Goal: Task Accomplishment & Management: Manage account settings

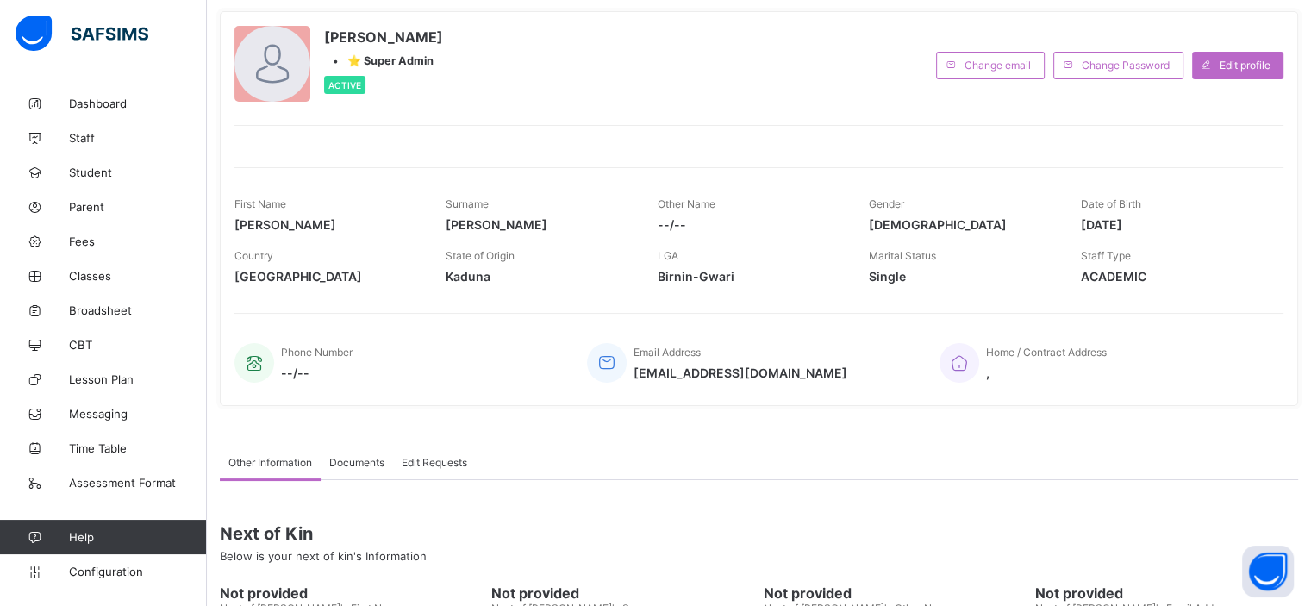
scroll to position [95, 0]
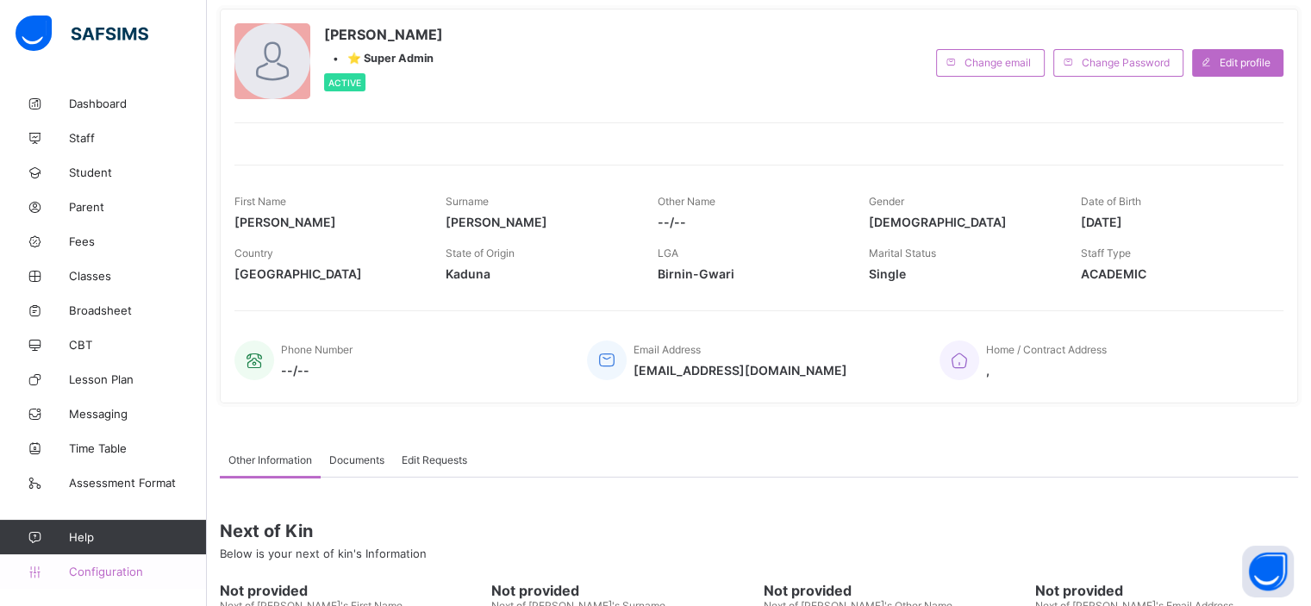
click at [119, 578] on link "Configuration" at bounding box center [103, 571] width 206 height 34
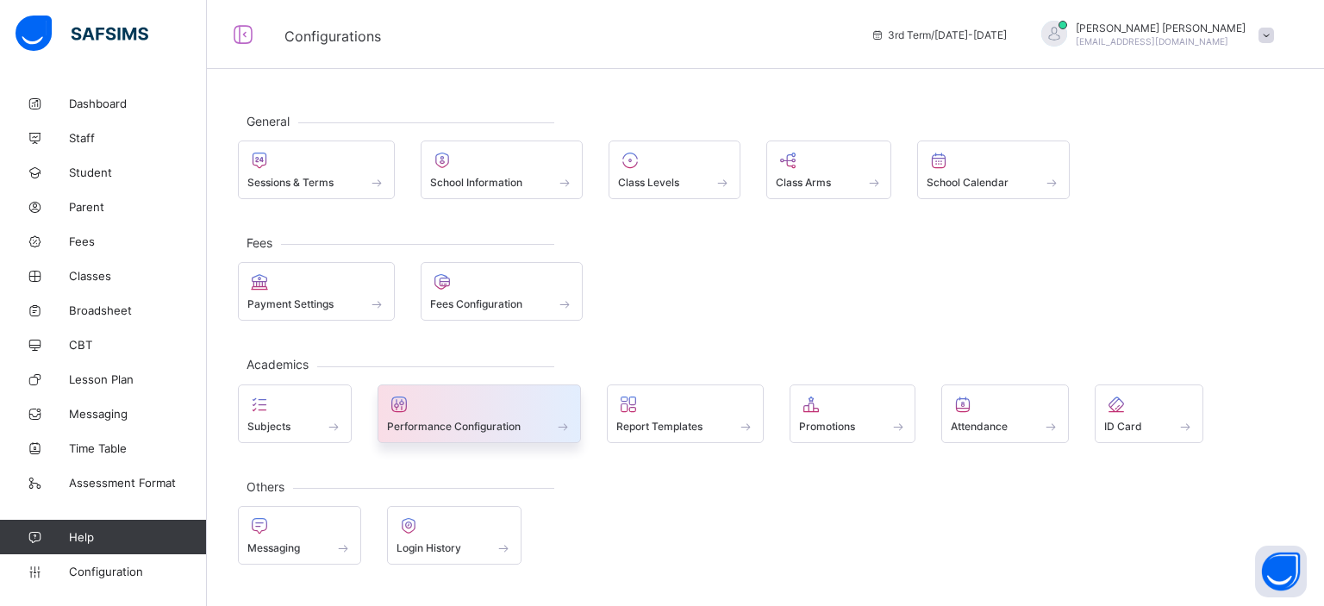
click at [555, 424] on span at bounding box center [563, 426] width 17 height 15
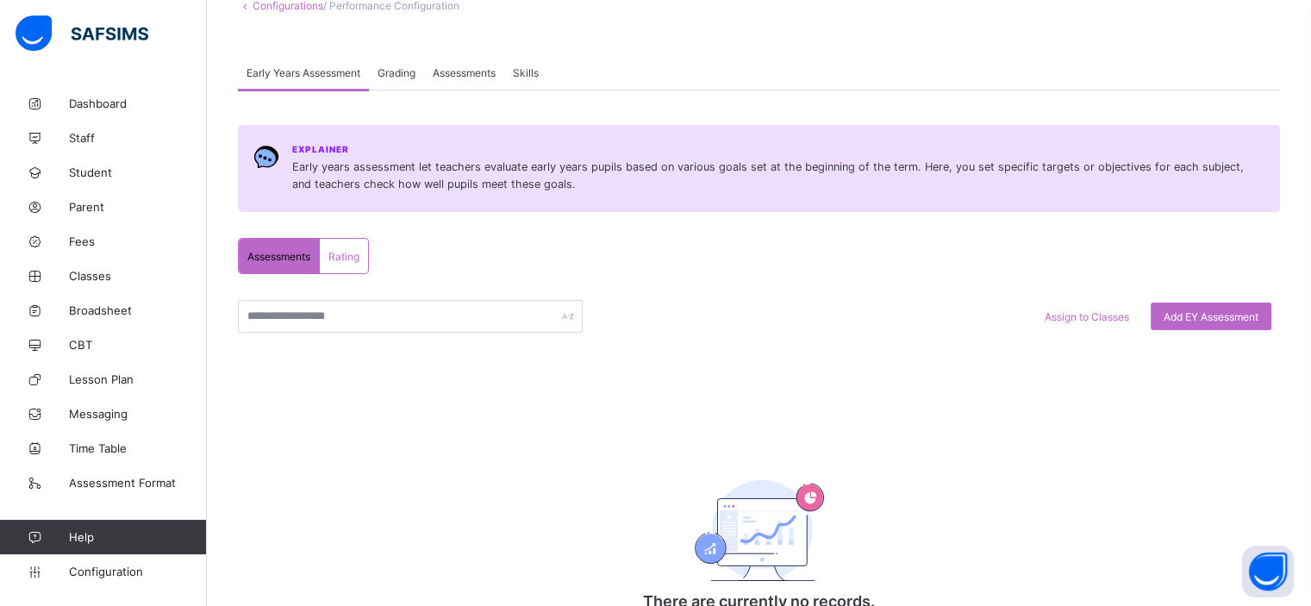
scroll to position [121, 0]
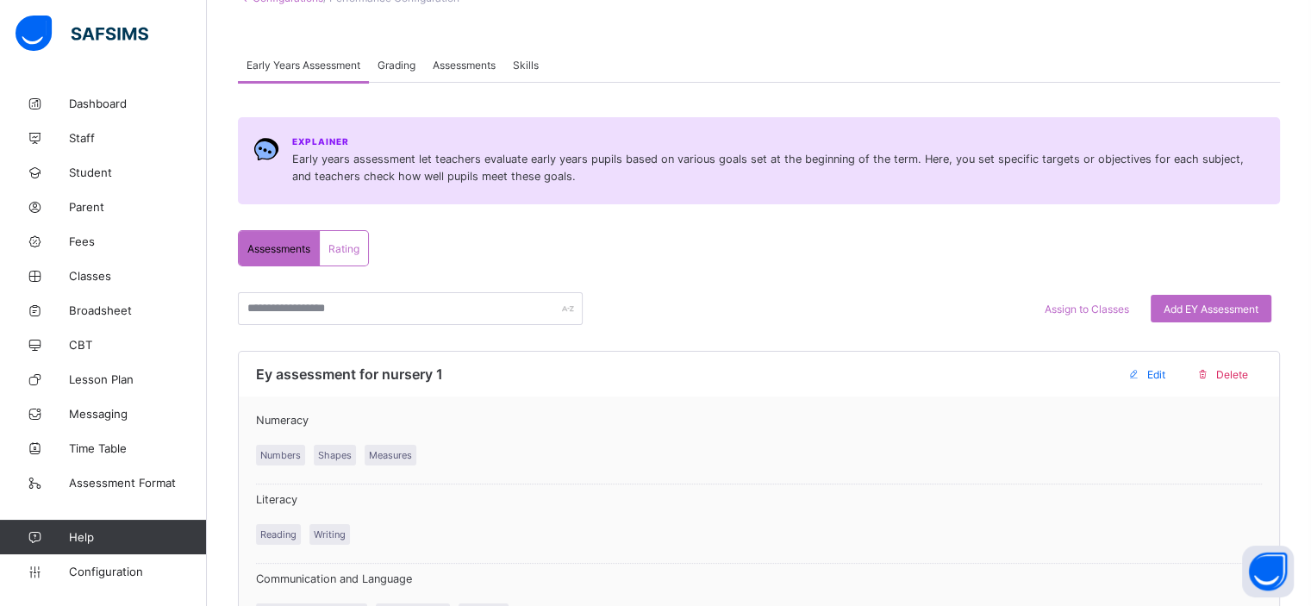
click at [460, 75] on div "Assessments" at bounding box center [464, 64] width 80 height 34
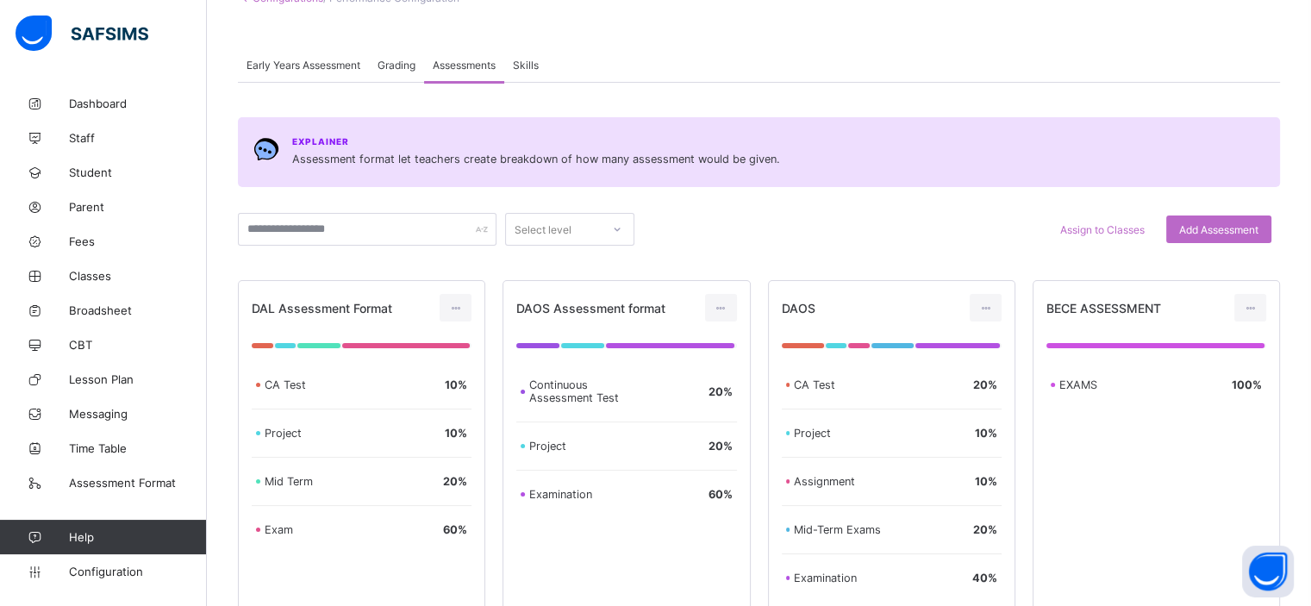
click at [415, 65] on span "Grading" at bounding box center [396, 65] width 38 height 13
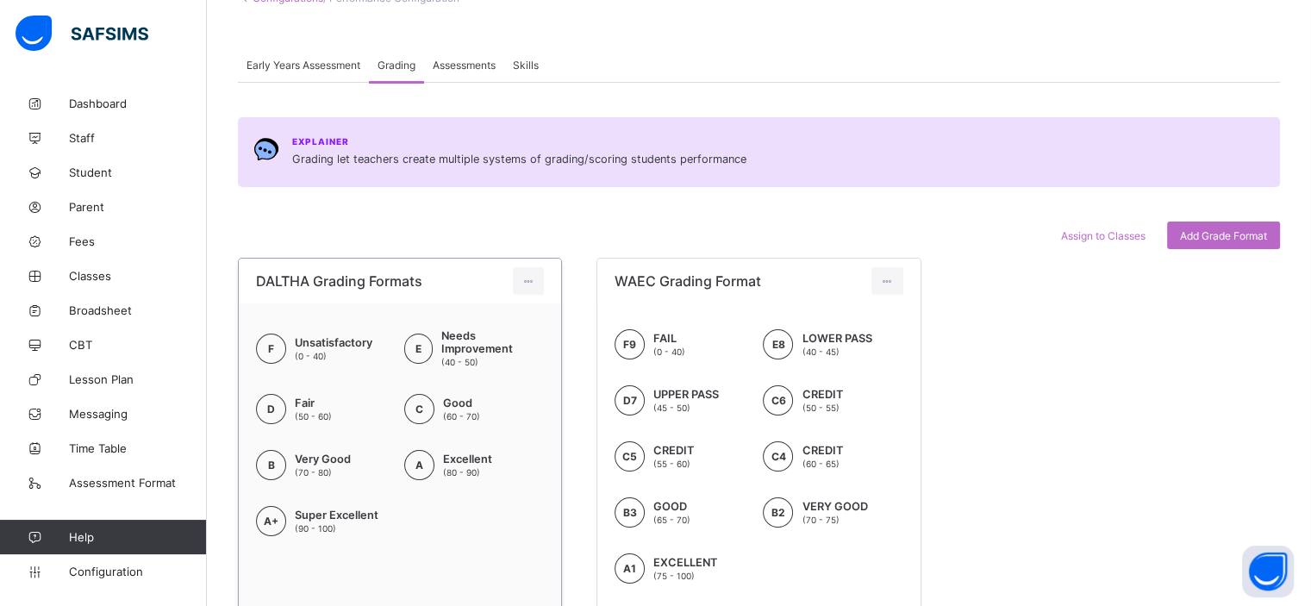
scroll to position [202, 0]
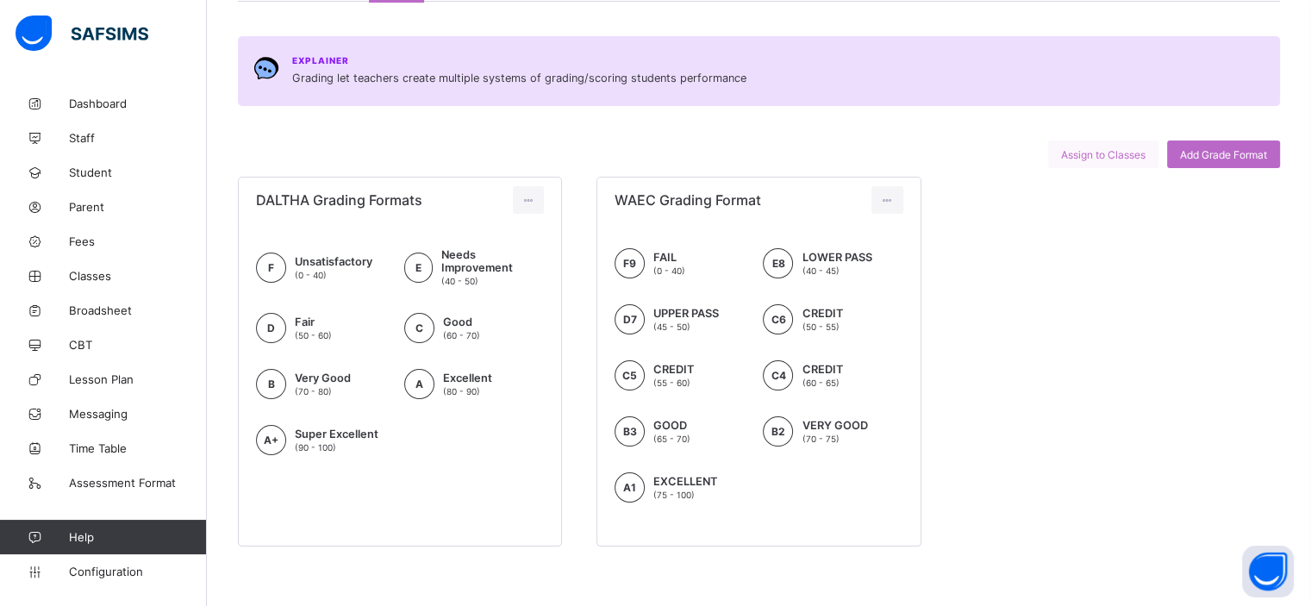
click at [1101, 153] on span "Assign to Classes" at bounding box center [1103, 154] width 84 height 13
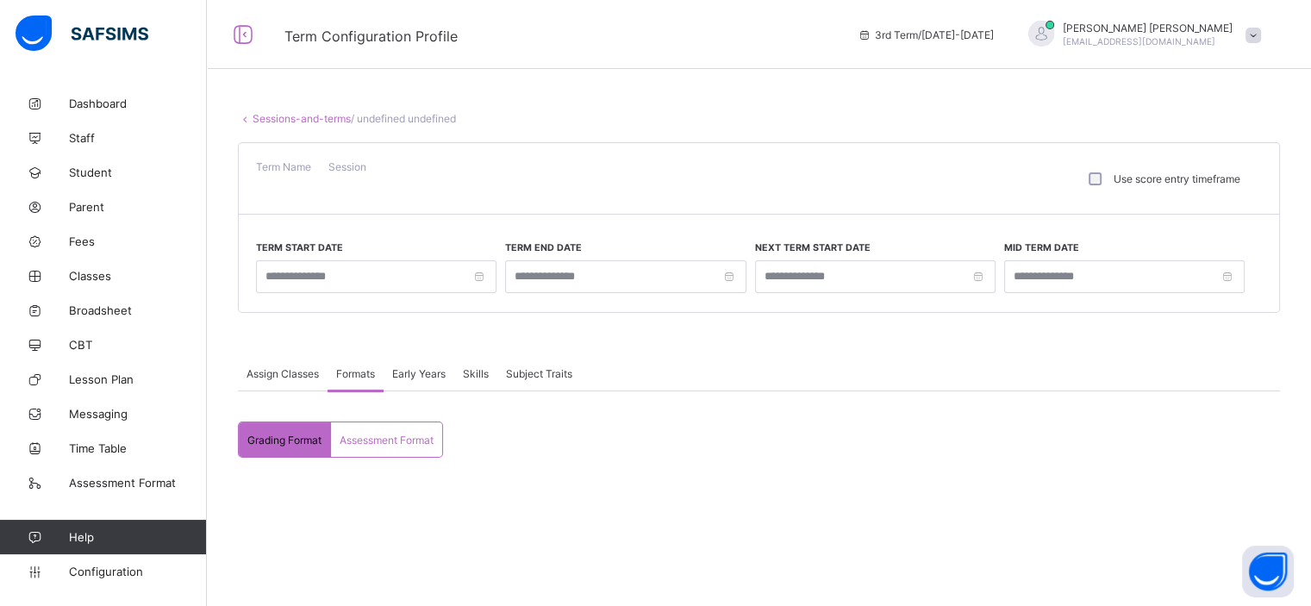
type input "**********"
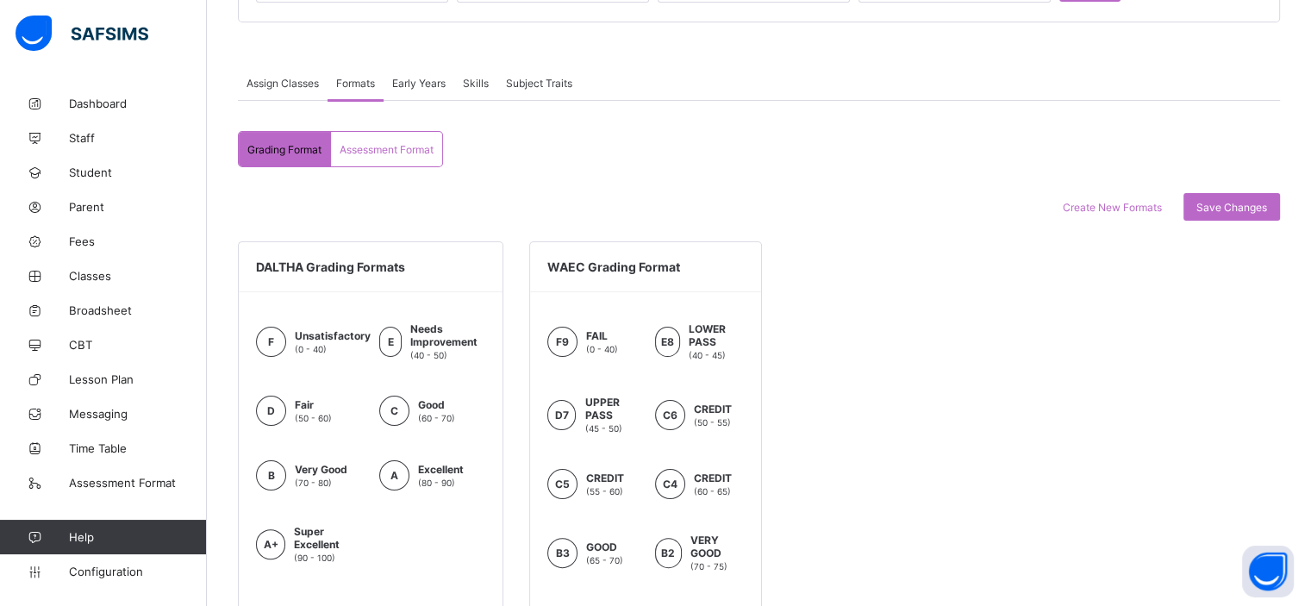
scroll to position [286, 0]
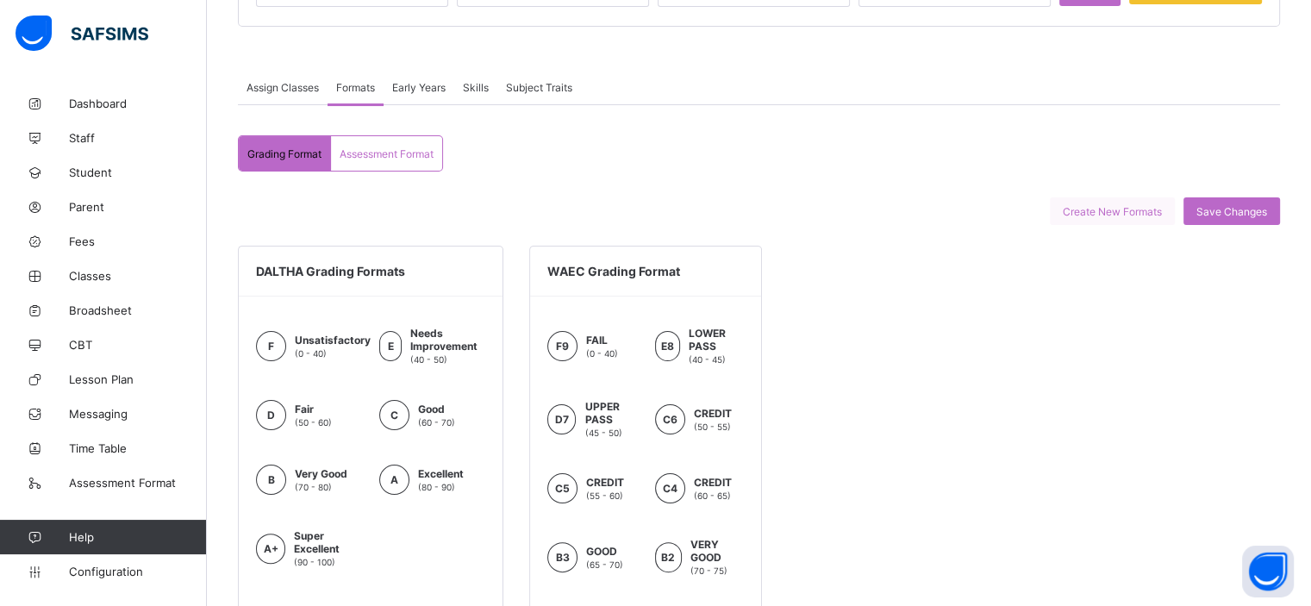
click at [1127, 206] on span "Create New Formats" at bounding box center [1112, 211] width 99 height 13
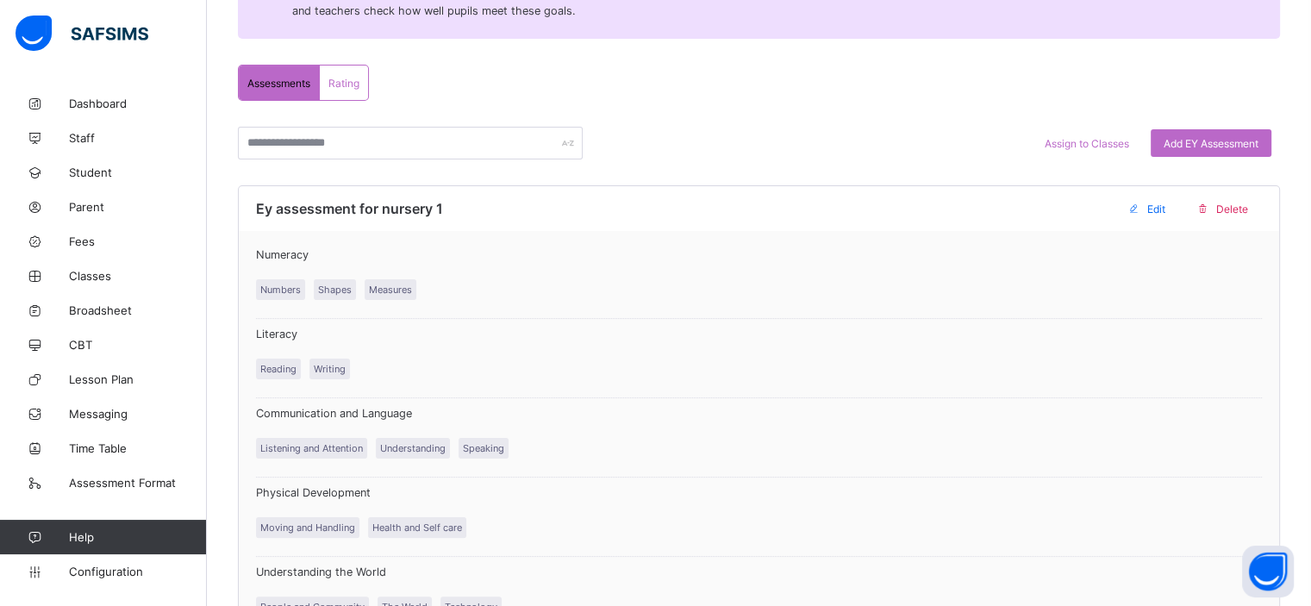
scroll to position [96, 0]
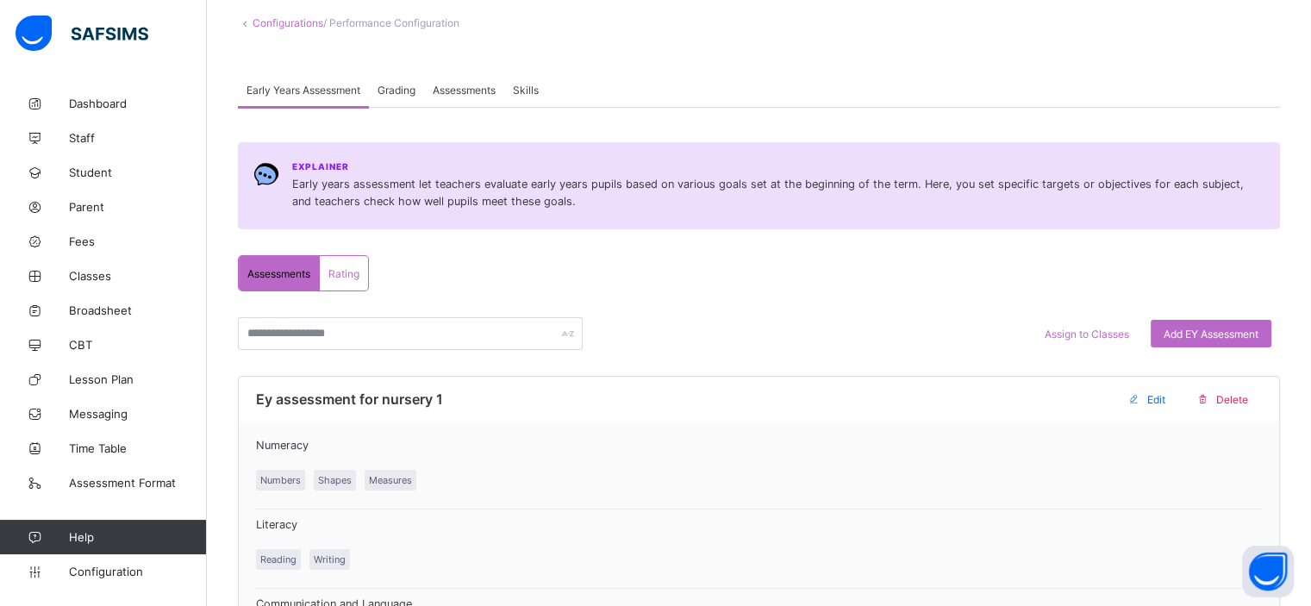
click at [414, 92] on span "Grading" at bounding box center [396, 90] width 38 height 13
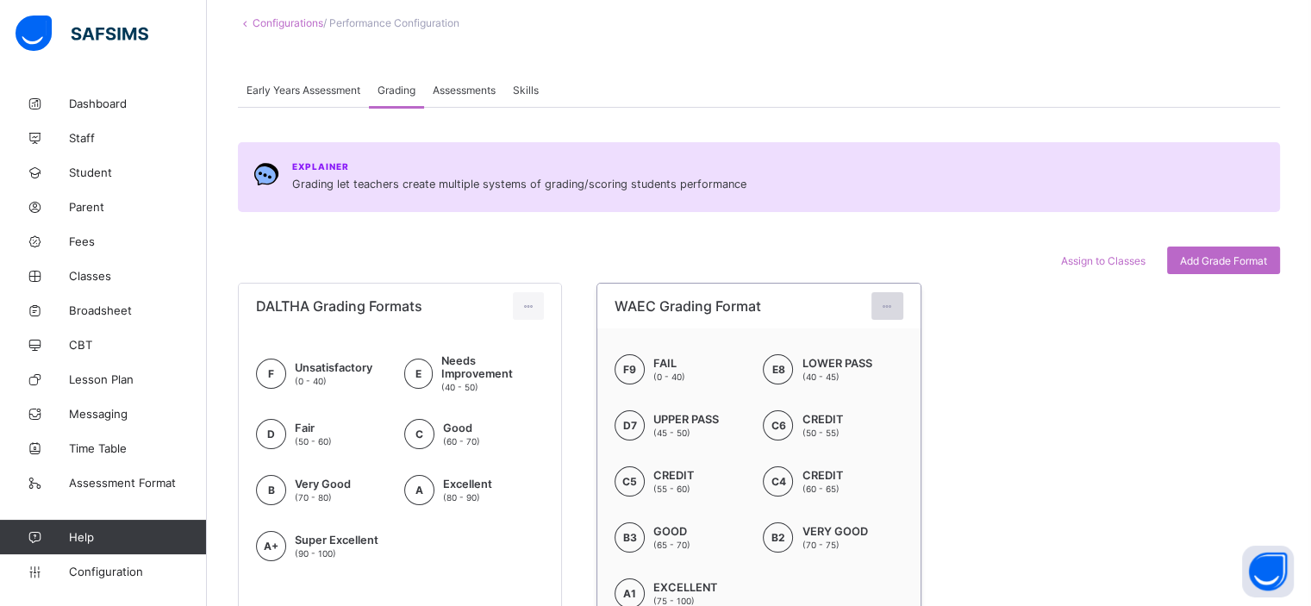
click at [893, 309] on icon at bounding box center [887, 306] width 15 height 13
click at [862, 347] on div "Edit Format" at bounding box center [861, 344] width 68 height 17
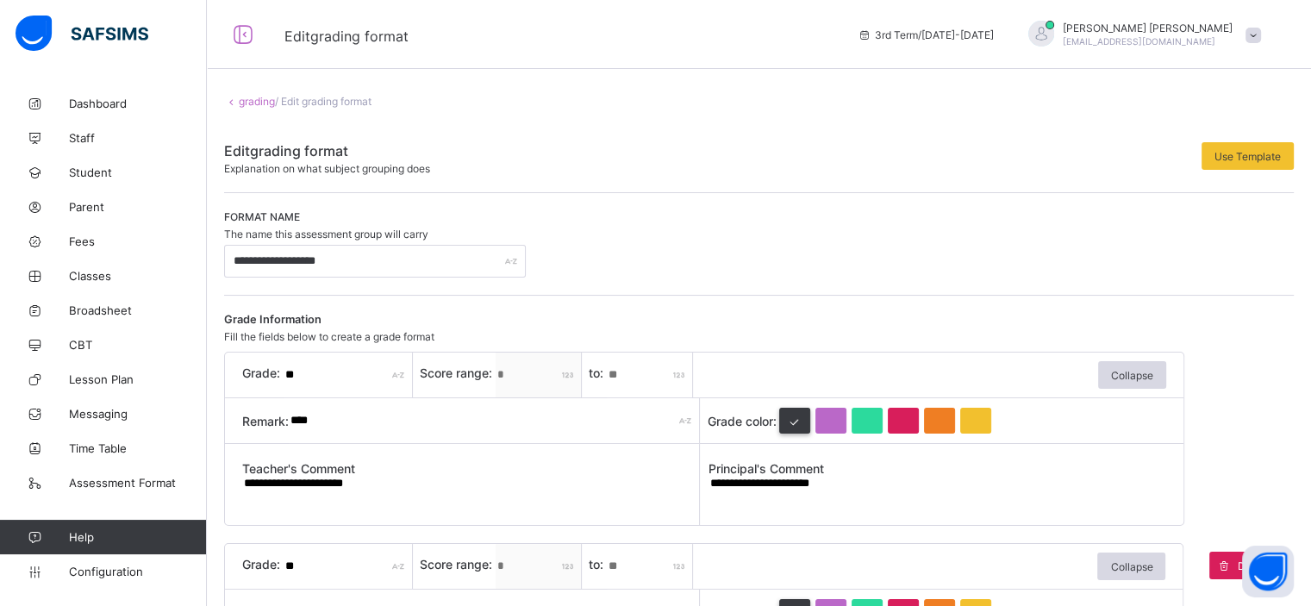
click at [255, 99] on link "grading" at bounding box center [257, 101] width 36 height 13
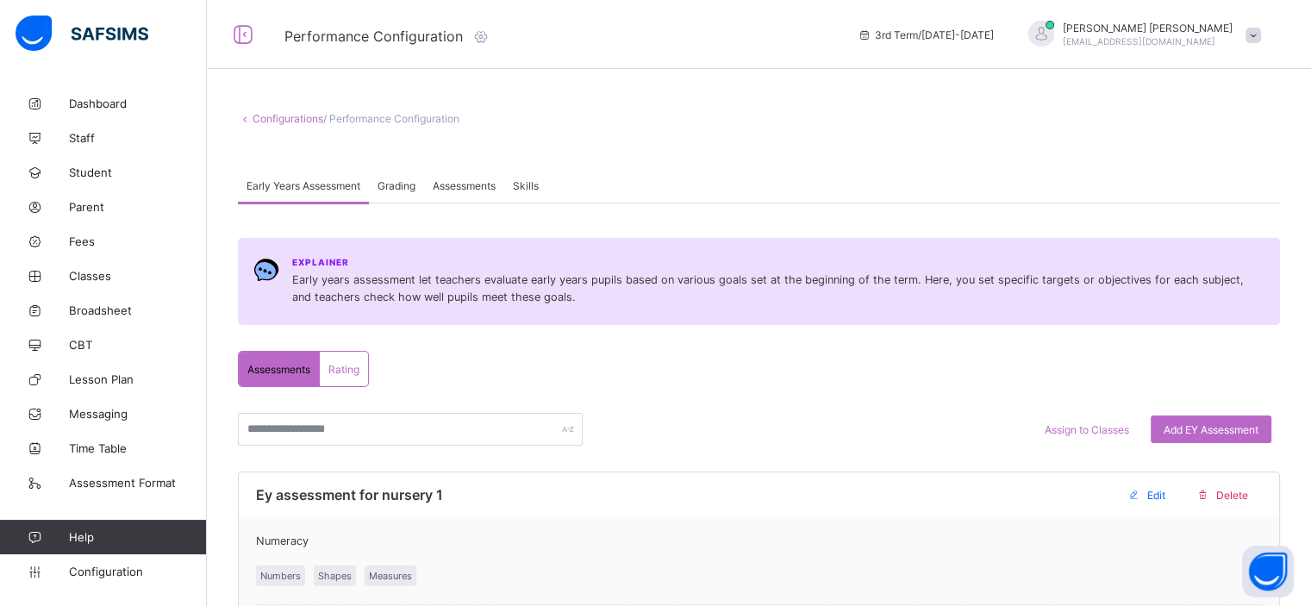
click at [392, 190] on span "Grading" at bounding box center [396, 185] width 38 height 13
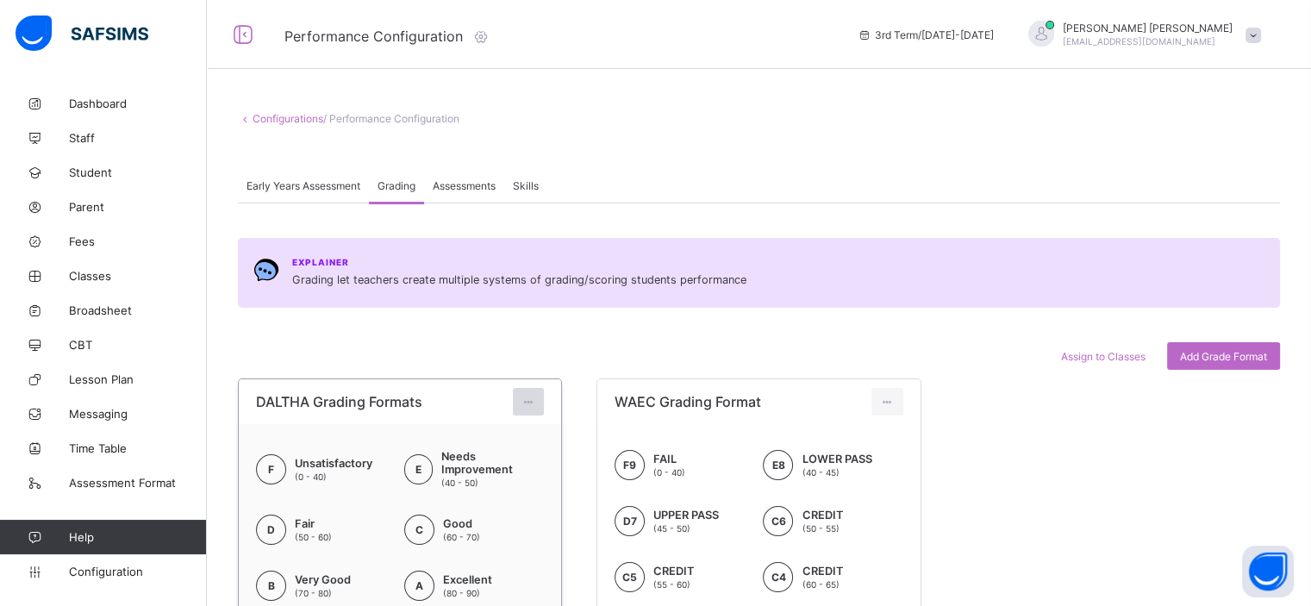
click at [543, 401] on div at bounding box center [529, 402] width 32 height 28
click at [486, 443] on div "Edit Format" at bounding box center [502, 440] width 68 height 17
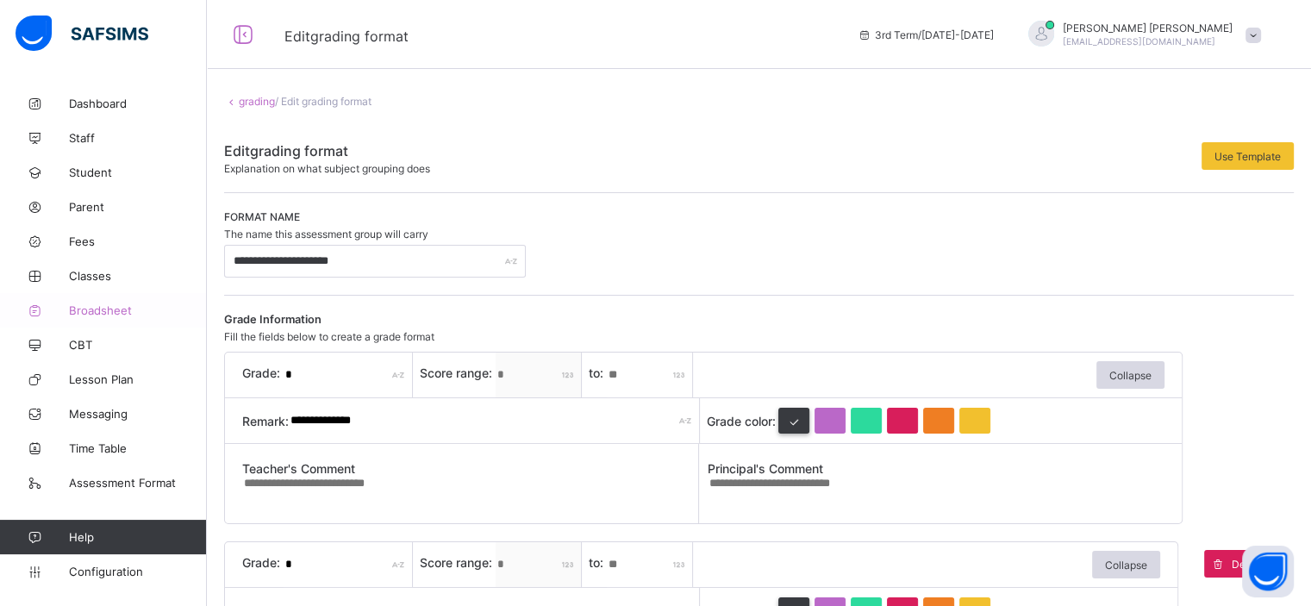
click at [87, 312] on span "Broadsheet" at bounding box center [138, 310] width 138 height 14
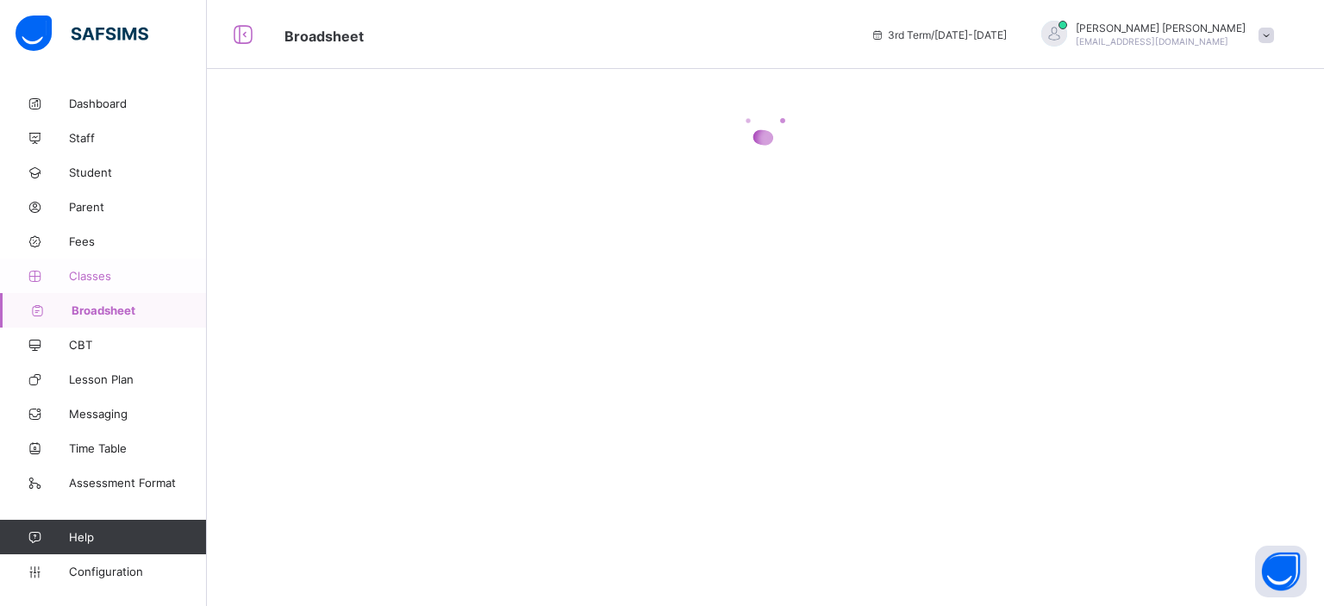
click at [97, 266] on link "Classes" at bounding box center [103, 276] width 207 height 34
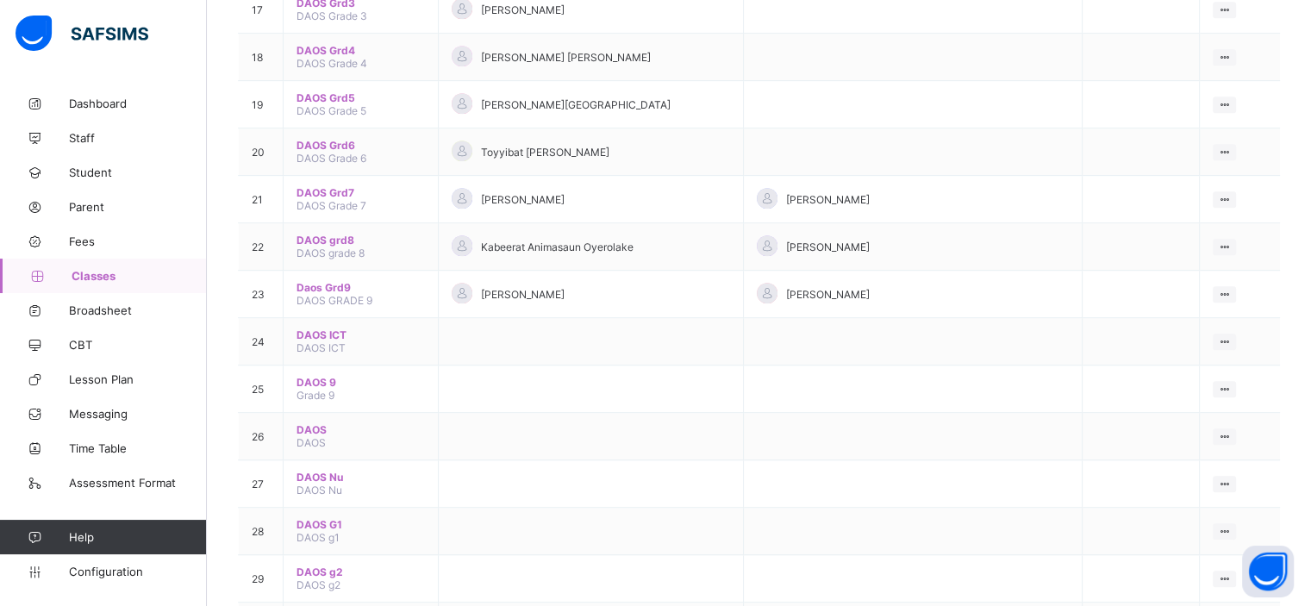
scroll to position [981, 0]
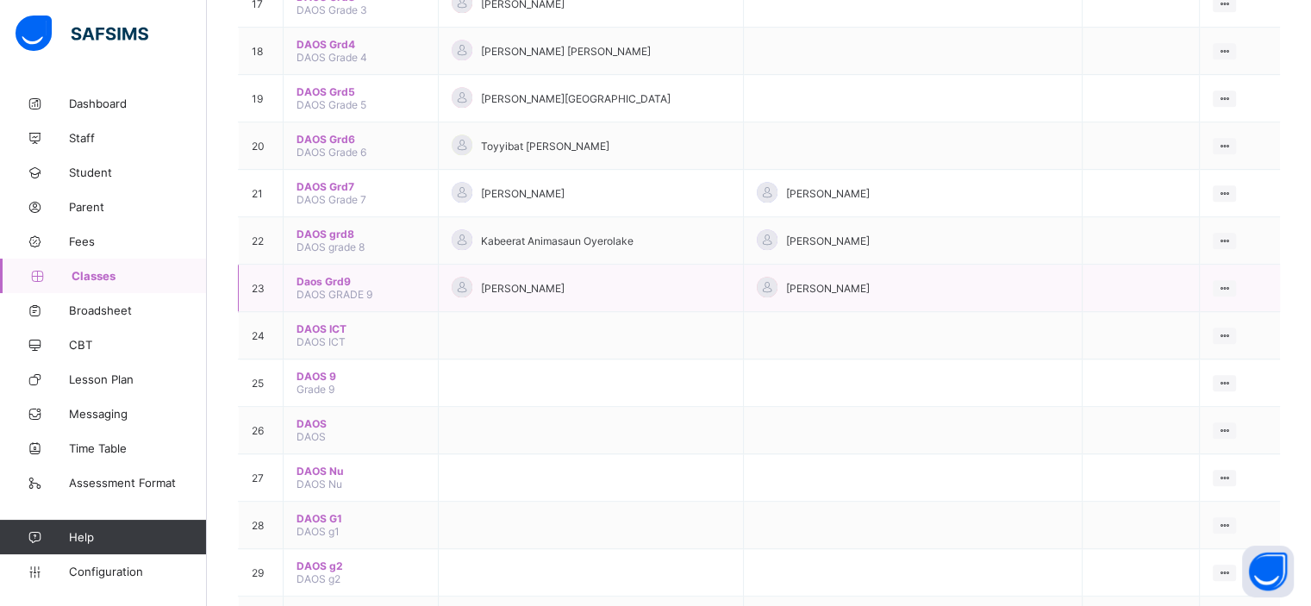
click at [335, 284] on span "Daos Grd9" at bounding box center [360, 281] width 128 height 13
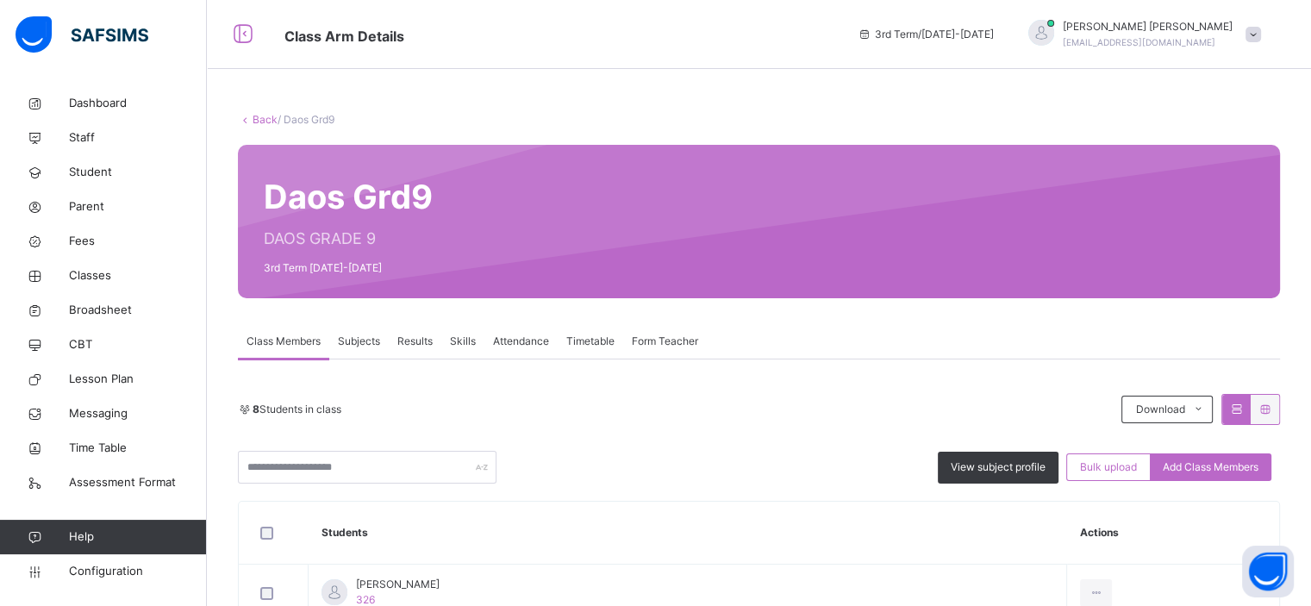
click at [708, 268] on div at bounding box center [856, 221] width 795 height 119
click at [144, 575] on span "Configuration" at bounding box center [137, 571] width 137 height 17
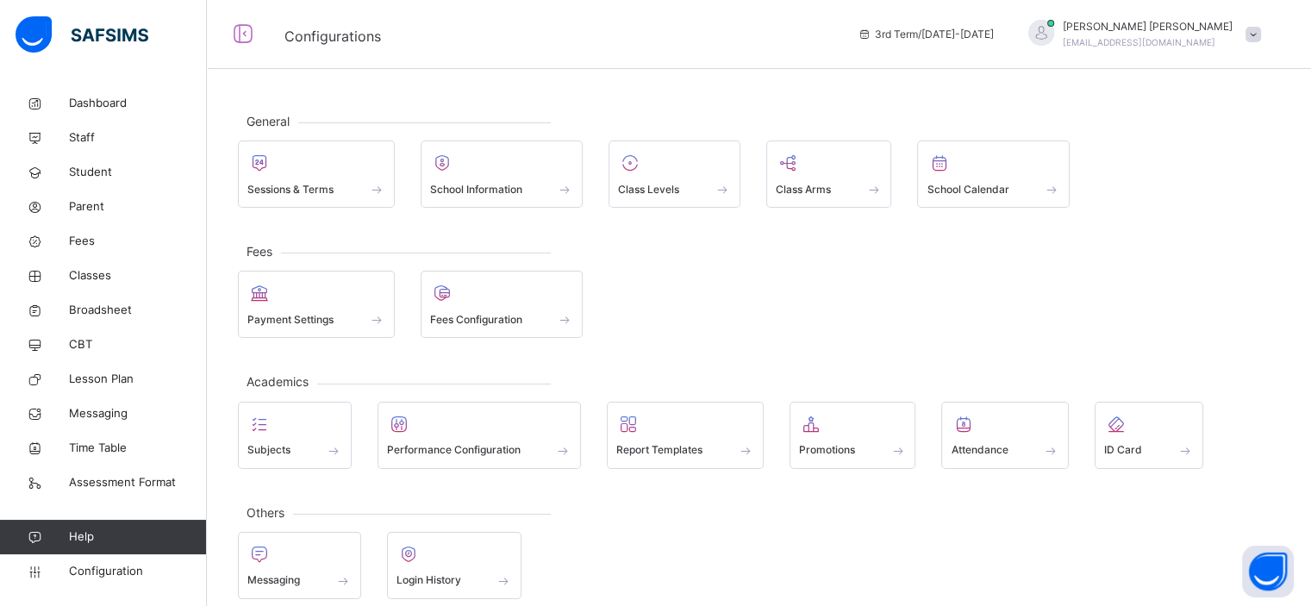
click at [783, 282] on div "Payment Settings Fees Configuration" at bounding box center [759, 304] width 1042 height 67
click at [701, 162] on div at bounding box center [674, 163] width 113 height 26
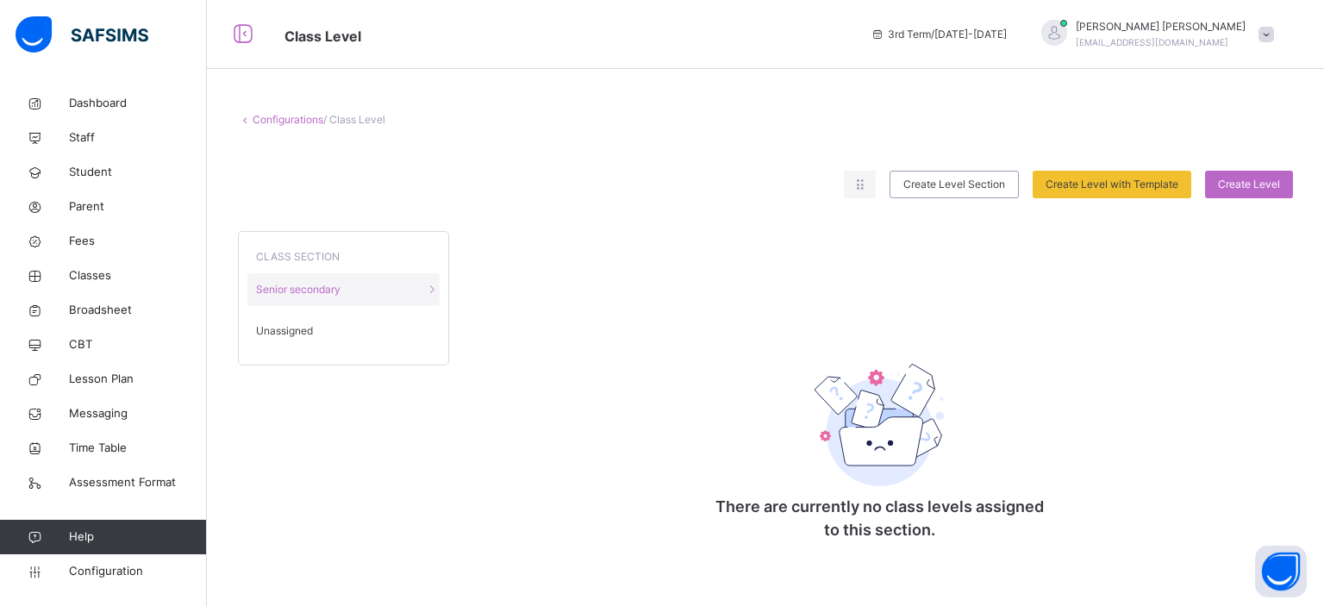
click at [323, 334] on div "Unassigned" at bounding box center [343, 331] width 192 height 33
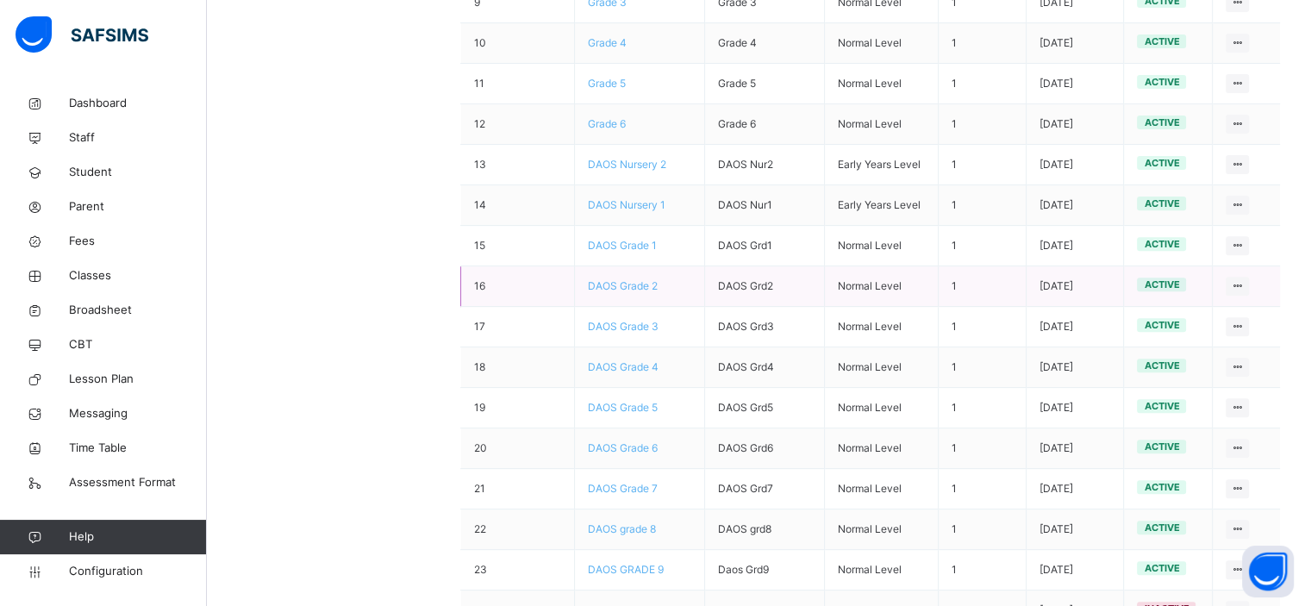
scroll to position [626, 0]
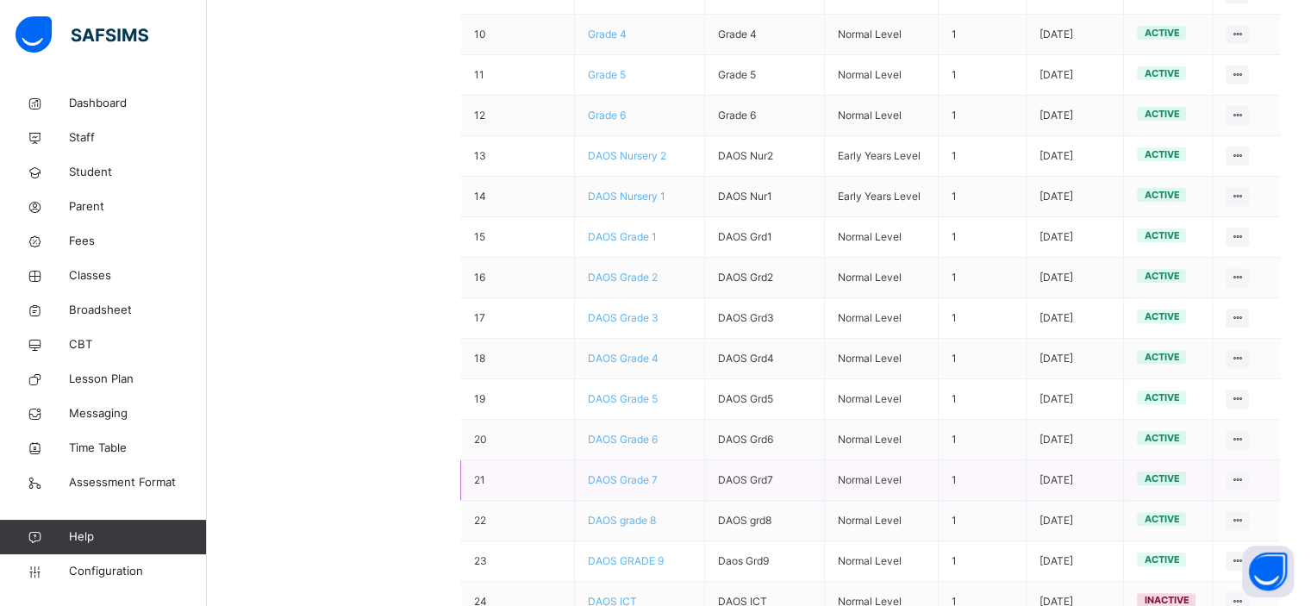
click at [631, 473] on span "DAOS Grade 7" at bounding box center [623, 479] width 70 height 13
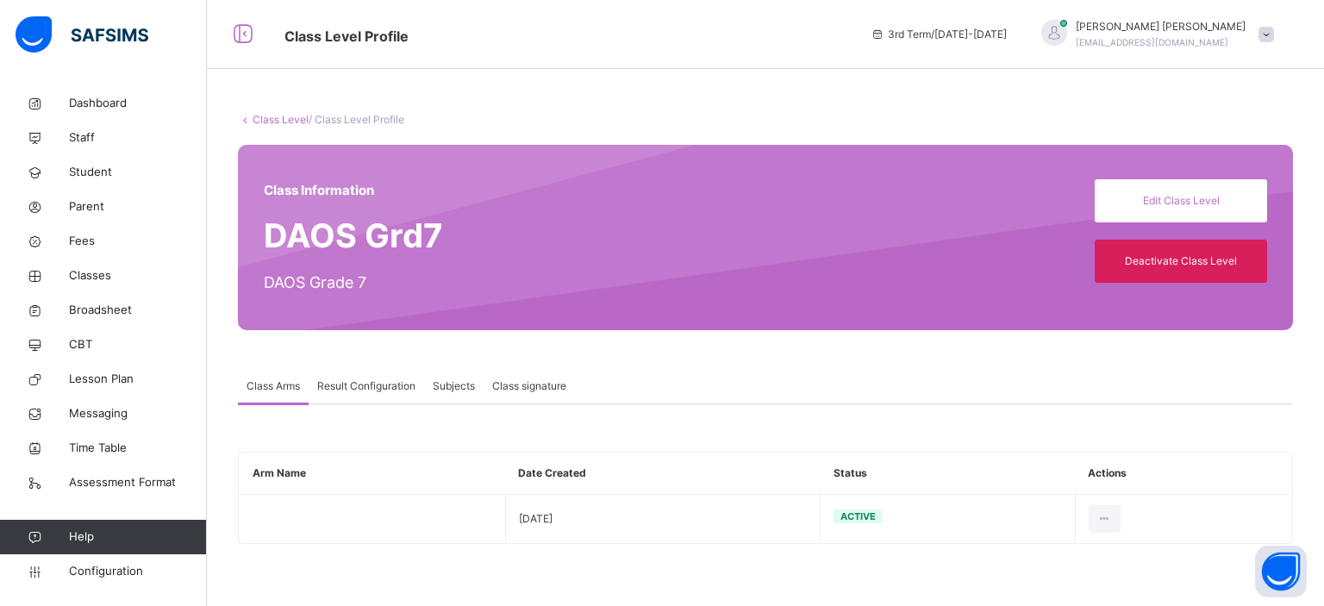
click at [369, 382] on span "Result Configuration" at bounding box center [366, 386] width 98 height 16
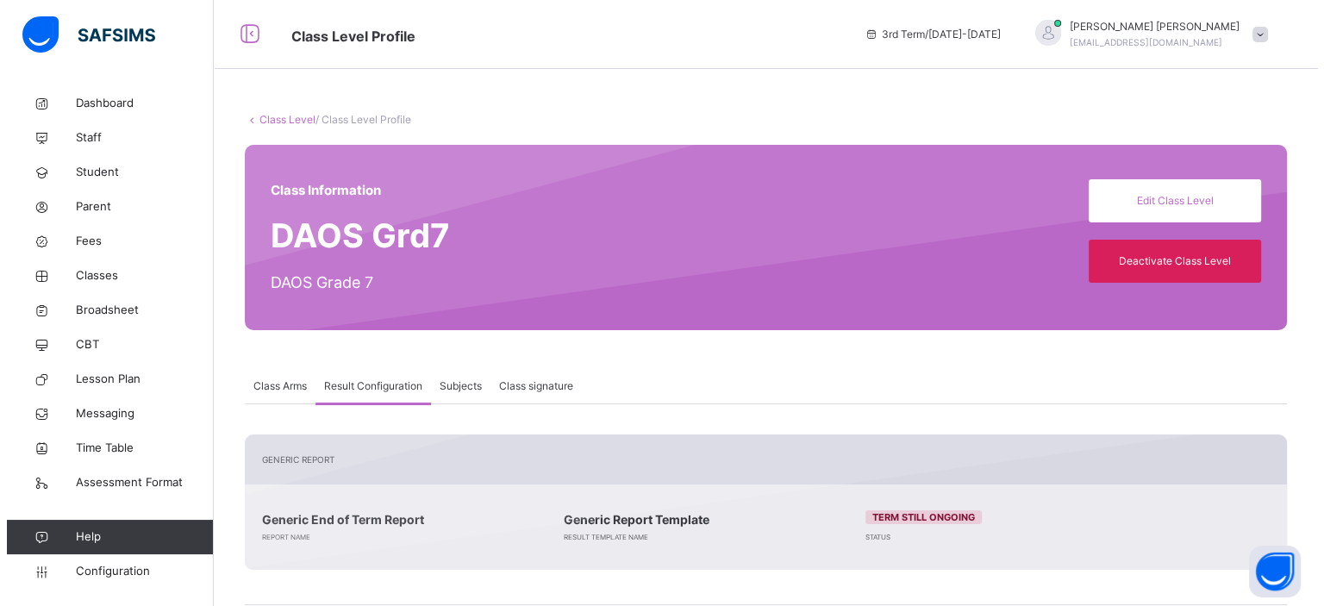
scroll to position [266, 0]
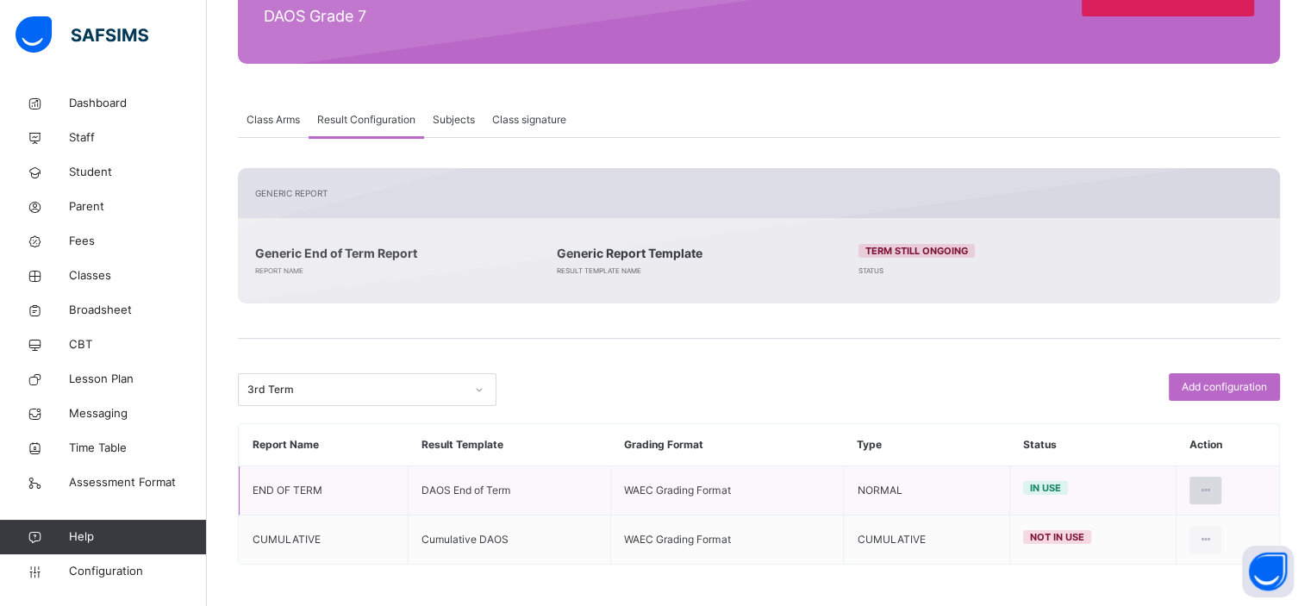
click at [1213, 489] on icon at bounding box center [1205, 491] width 15 height 16
click at [1148, 533] on div "Edit Configuration" at bounding box center [1164, 529] width 100 height 17
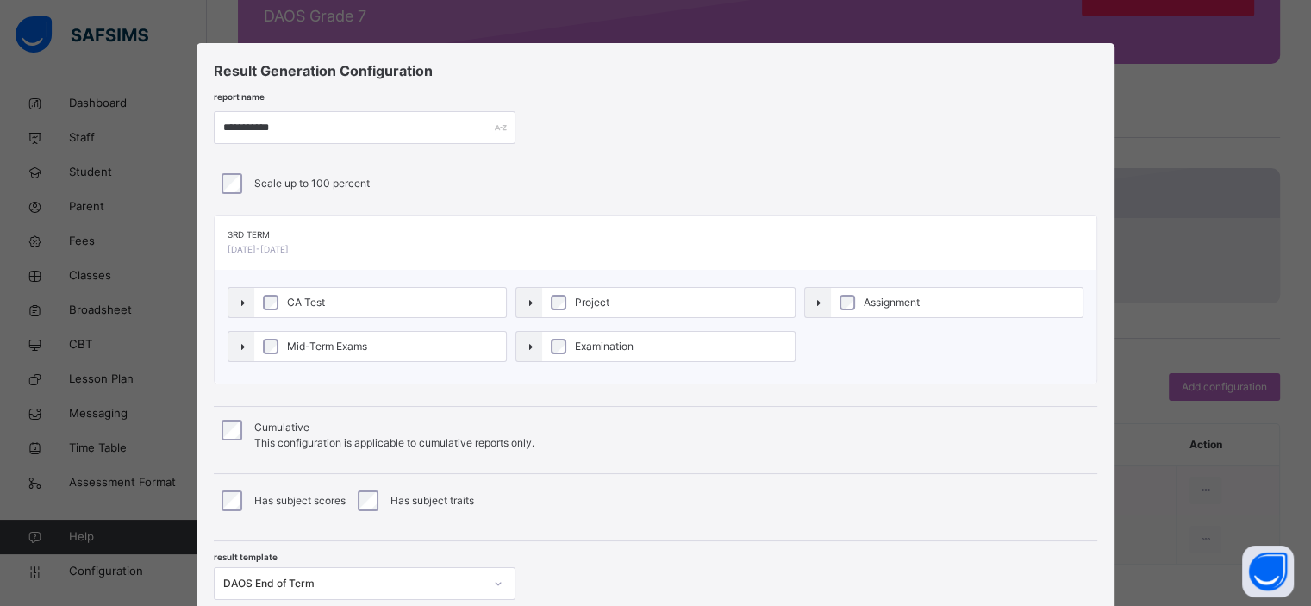
type input "**********"
click at [400, 309] on label "CA Test" at bounding box center [380, 302] width 252 height 29
click at [414, 351] on label "Mid-Term Exams" at bounding box center [383, 346] width 255 height 29
click at [607, 347] on span "Examination" at bounding box center [609, 347] width 67 height 16
click at [665, 311] on label "Project" at bounding box center [674, 302] width 255 height 29
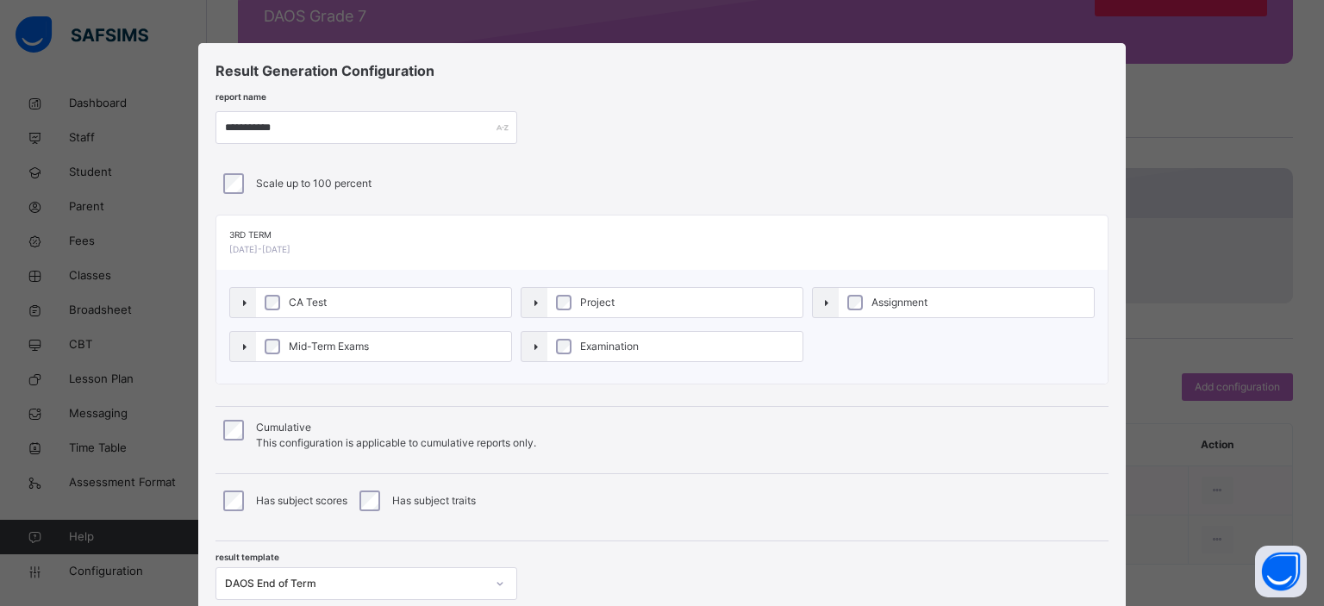
click at [867, 293] on label "Assignment" at bounding box center [966, 302] width 255 height 29
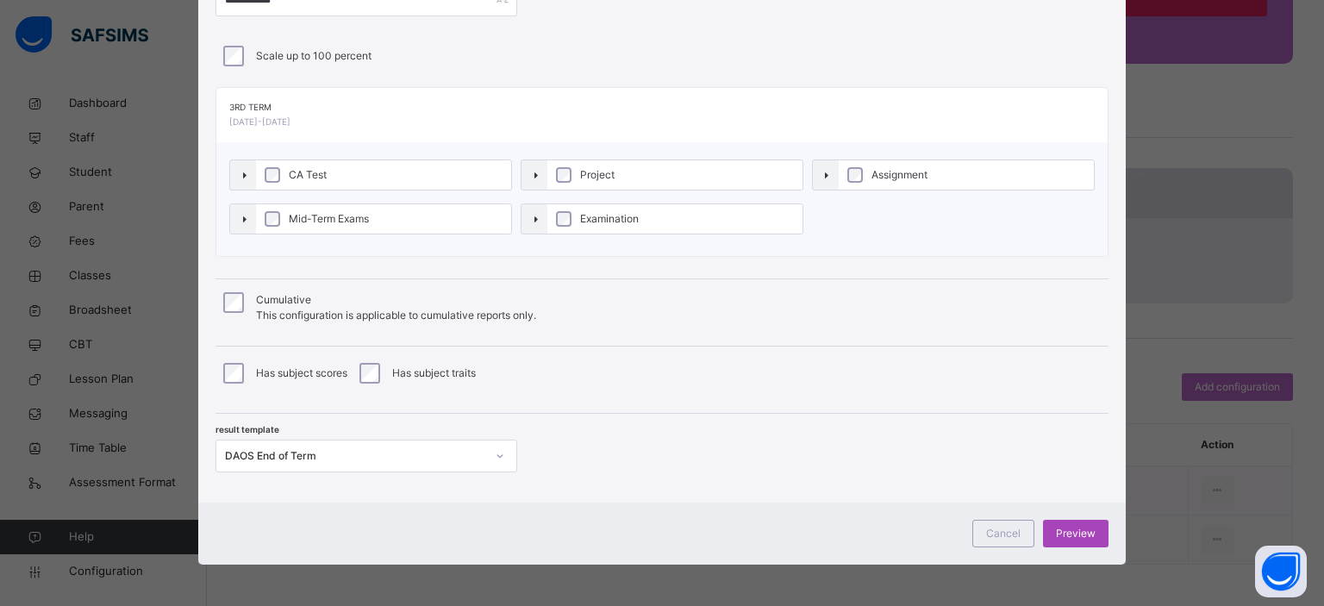
click at [1069, 533] on span "Preview" at bounding box center [1076, 534] width 40 height 16
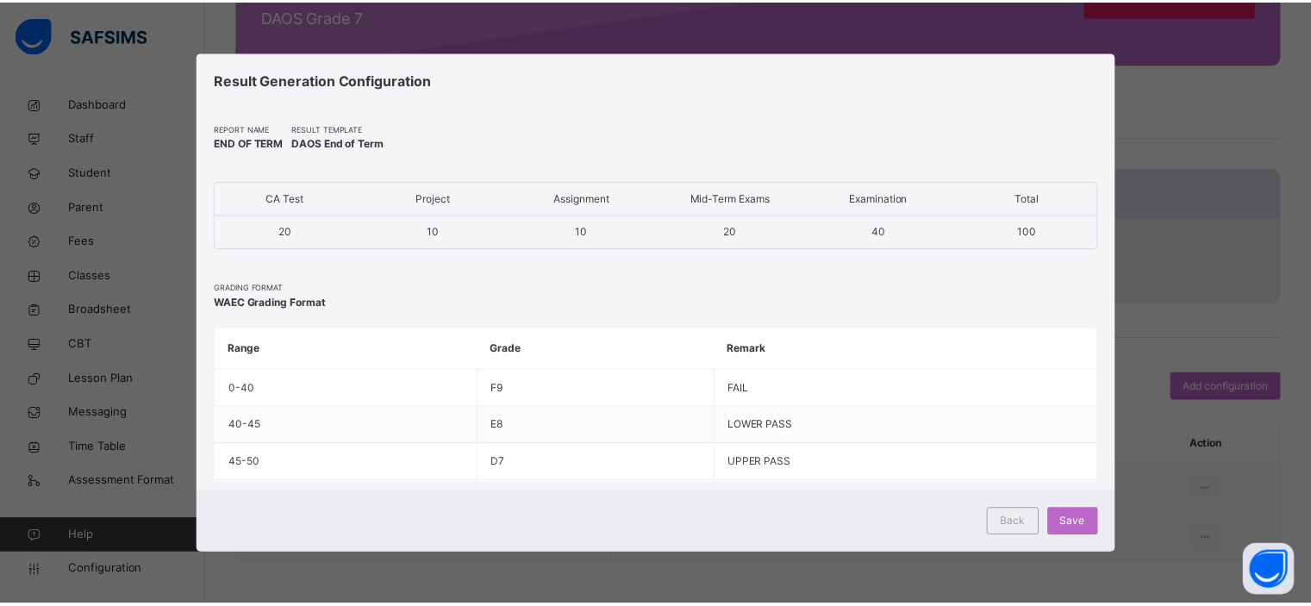
scroll to position [0, 0]
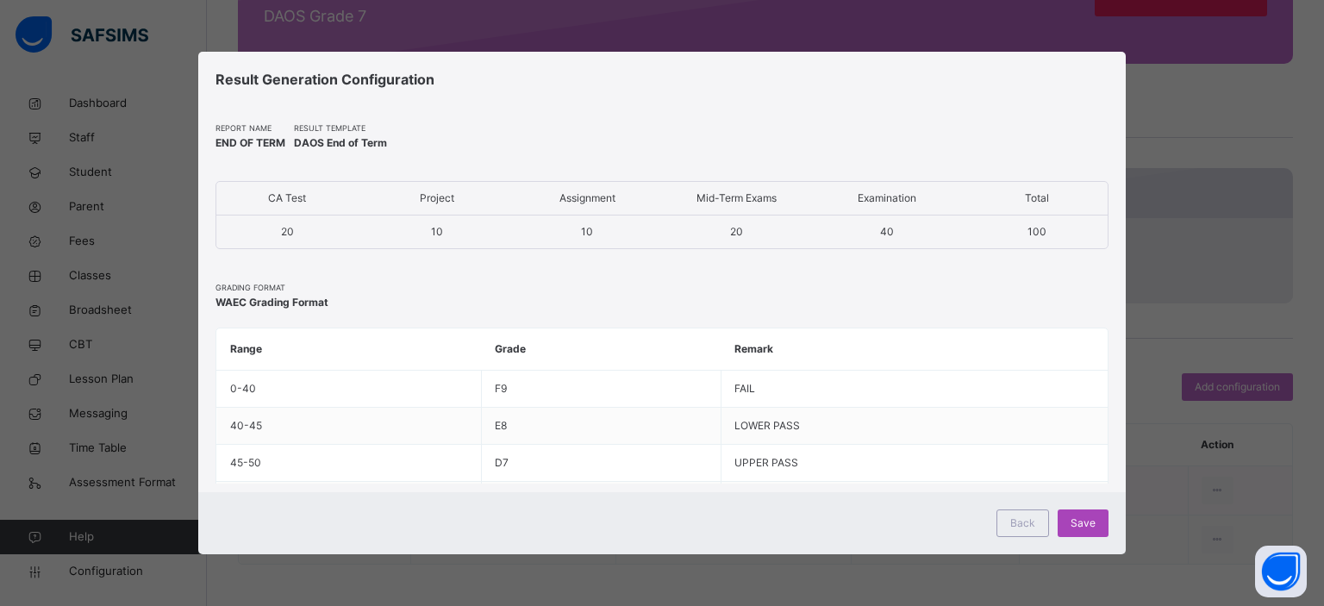
click at [1076, 523] on span "Save" at bounding box center [1082, 523] width 25 height 16
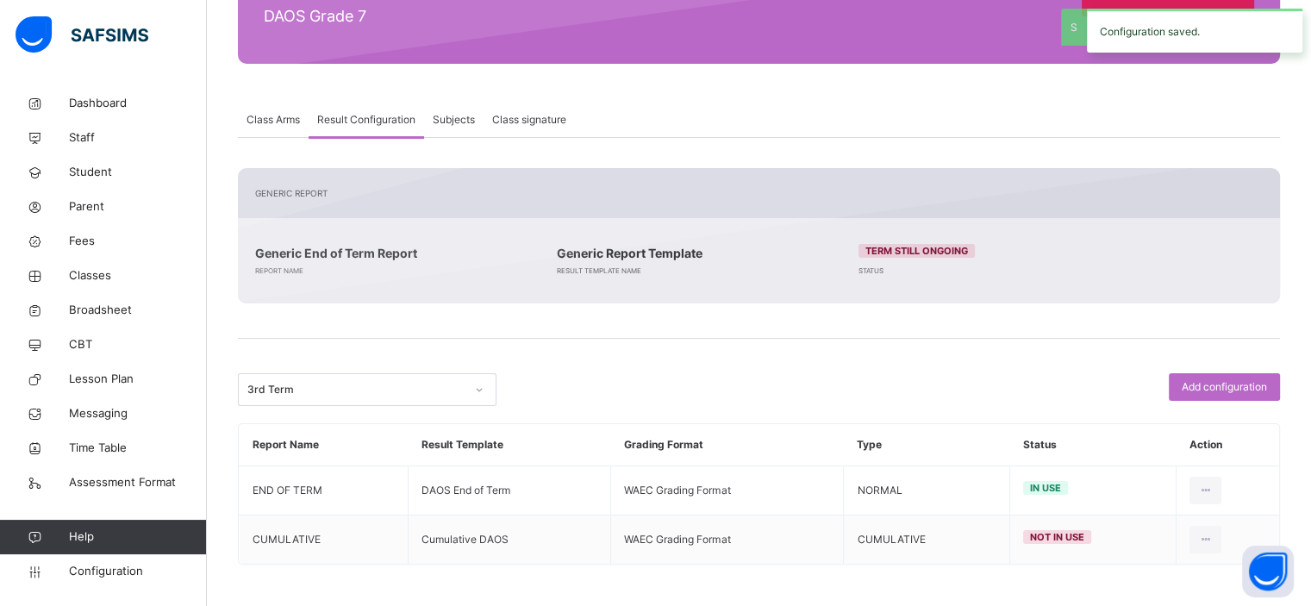
click at [857, 375] on div "Add configuration" at bounding box center [1022, 389] width 517 height 33
click at [1213, 537] on icon at bounding box center [1205, 540] width 15 height 16
click at [1141, 575] on div "Edit Configuration" at bounding box center [1164, 578] width 100 height 17
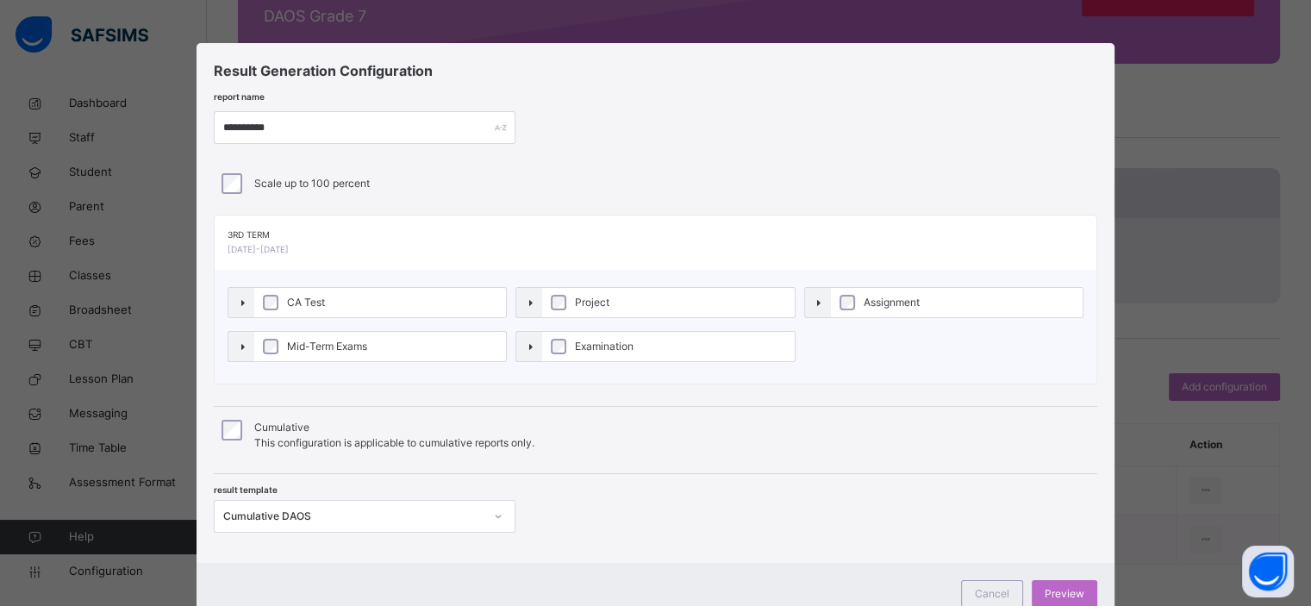
type input "**********"
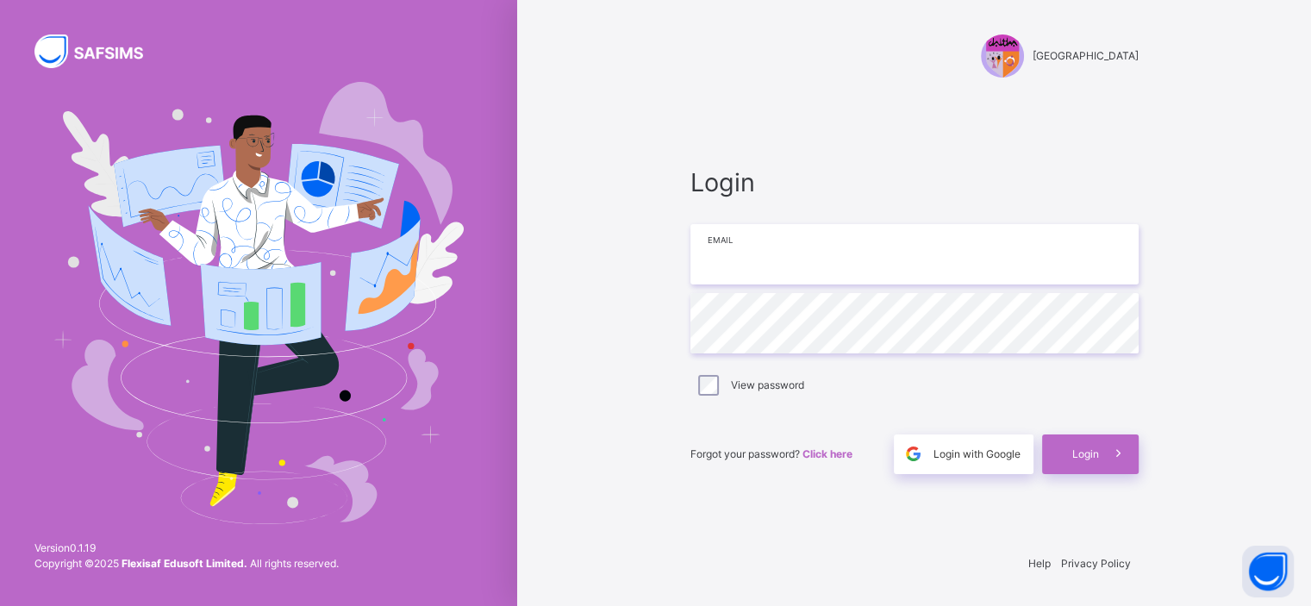
type input "**********"
